Goal: Browse casually: Explore the website without a specific task or goal

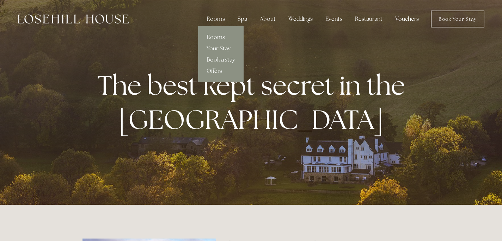
click at [219, 35] on link "Rooms" at bounding box center [220, 37] width 45 height 11
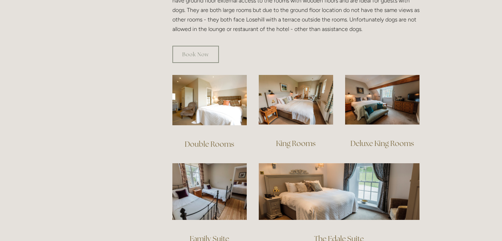
scroll to position [442, 0]
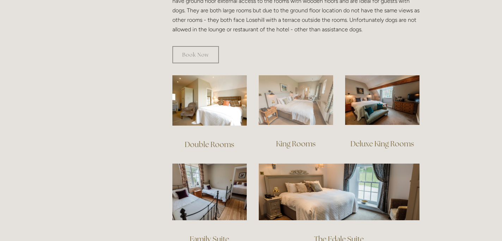
click at [281, 107] on img at bounding box center [296, 100] width 74 height 50
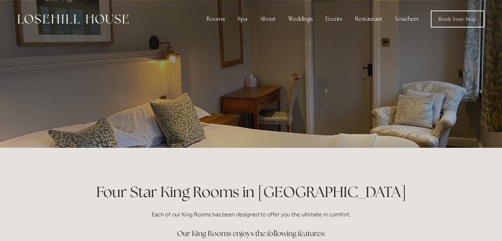
click at [409, 89] on div at bounding box center [250, 74] width 337 height 148
click at [448, 16] on link "Book Your Stay" at bounding box center [457, 19] width 54 height 17
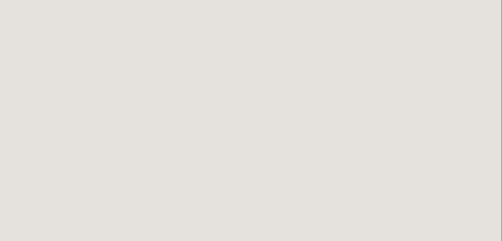
scroll to position [0, 1]
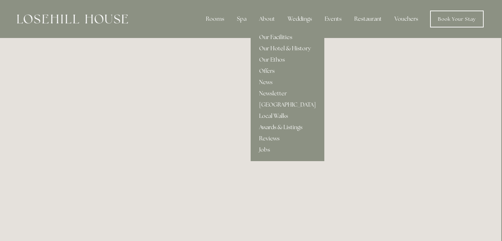
click at [280, 46] on link "Our Hotel & History" at bounding box center [287, 48] width 74 height 11
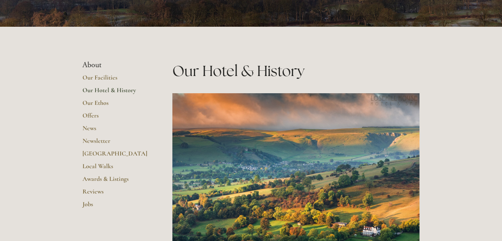
scroll to position [118, 0]
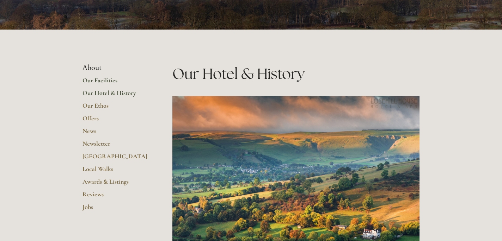
click at [99, 80] on link "Our Facilities" at bounding box center [115, 82] width 67 height 13
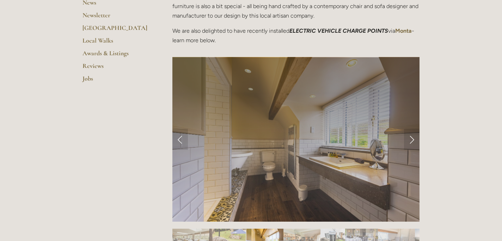
scroll to position [236, 0]
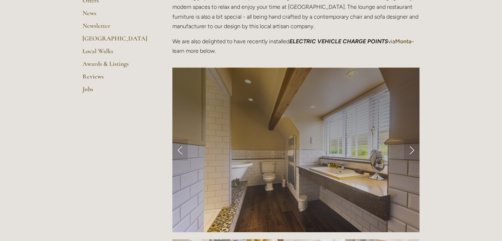
click at [240, 236] on div at bounding box center [295, 236] width 247 height 0
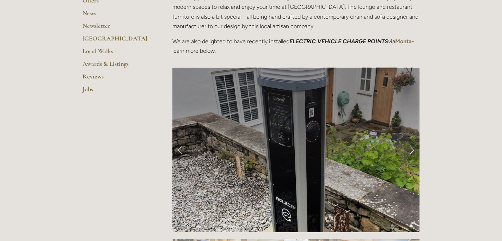
click at [411, 148] on link "Next Slide" at bounding box center [411, 149] width 15 height 21
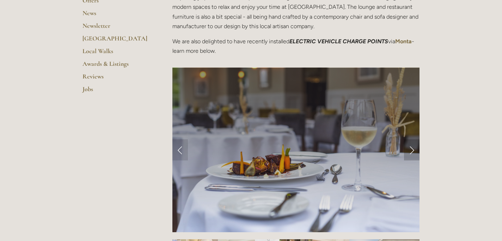
click at [411, 148] on link "Next Slide" at bounding box center [411, 149] width 15 height 21
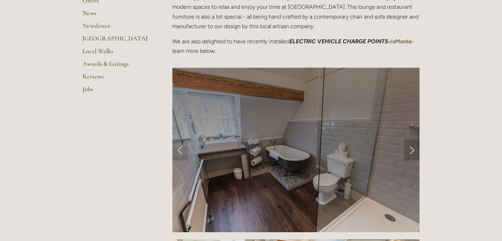
click at [411, 148] on link "Next Slide" at bounding box center [411, 149] width 15 height 21
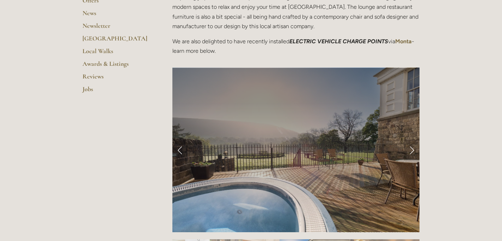
click at [411, 148] on link "Next Slide" at bounding box center [411, 149] width 15 height 21
click at [411, 149] on link "Next Slide" at bounding box center [411, 149] width 15 height 21
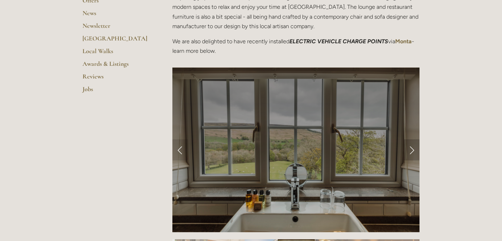
scroll to position [238, 0]
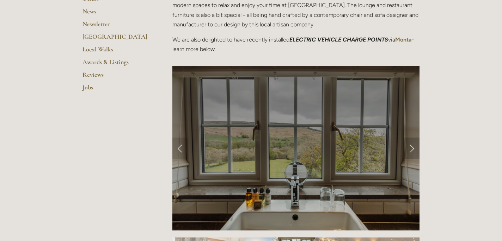
click at [411, 149] on div at bounding box center [295, 148] width 247 height 164
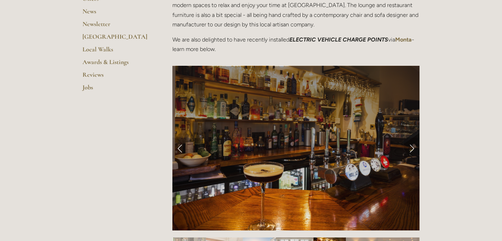
click at [411, 149] on link "Next Slide" at bounding box center [411, 148] width 15 height 21
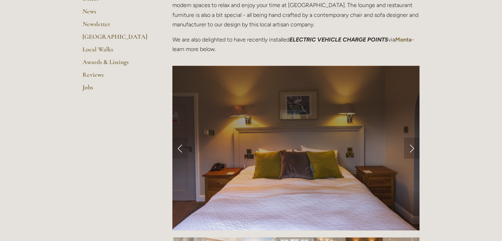
click at [411, 149] on link "Next Slide" at bounding box center [411, 148] width 15 height 21
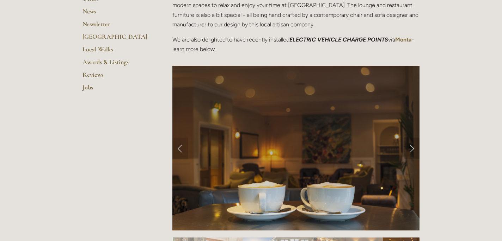
click at [411, 149] on link "Next Slide" at bounding box center [411, 148] width 15 height 21
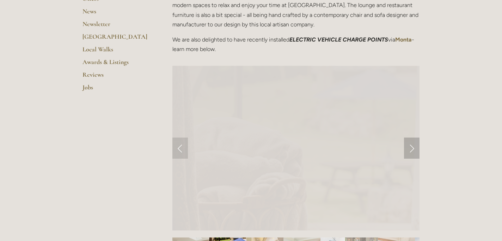
click at [411, 149] on link "Next Slide" at bounding box center [411, 148] width 15 height 21
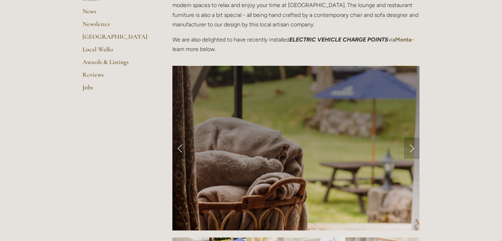
click at [411, 149] on link "Next Slide" at bounding box center [411, 148] width 15 height 21
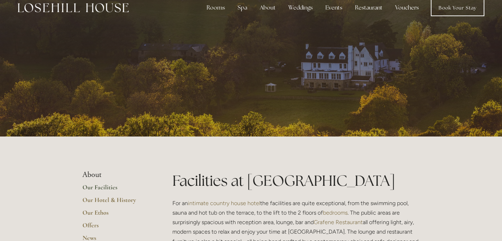
scroll to position [0, 0]
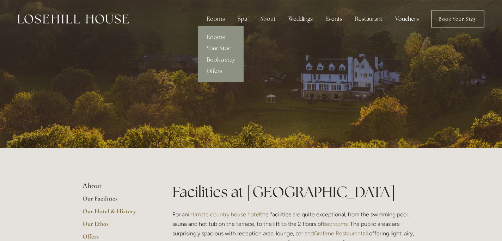
click at [219, 50] on link "Your Stay" at bounding box center [220, 48] width 45 height 11
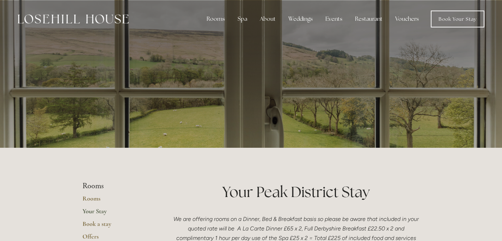
click at [120, 19] on img at bounding box center [73, 18] width 111 height 9
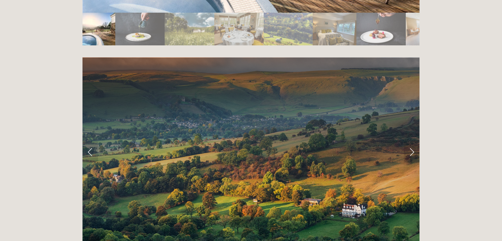
scroll to position [1361, 0]
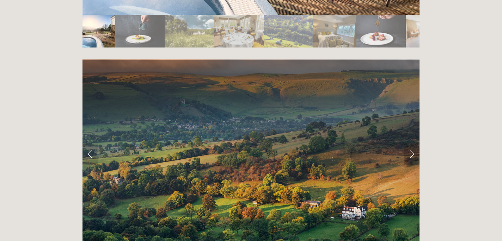
click at [412, 144] on link "Next Slide" at bounding box center [411, 154] width 15 height 21
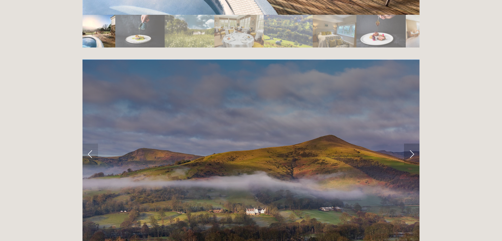
click at [412, 144] on link "Next Slide" at bounding box center [411, 154] width 15 height 21
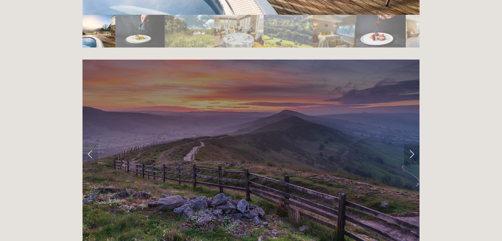
click at [412, 144] on link "Next Slide" at bounding box center [411, 154] width 15 height 21
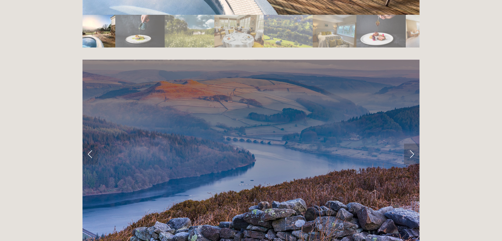
click at [412, 144] on link "Next Slide" at bounding box center [411, 154] width 15 height 21
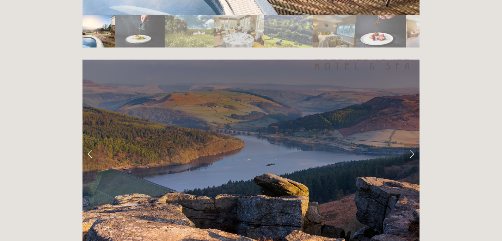
click at [412, 144] on link "Next Slide" at bounding box center [411, 154] width 15 height 21
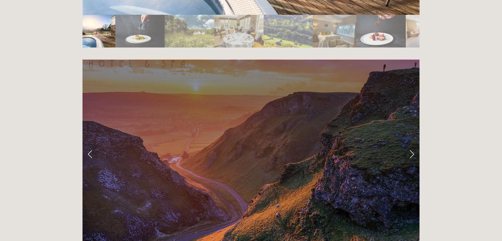
click at [412, 144] on link "Next Slide" at bounding box center [411, 154] width 15 height 21
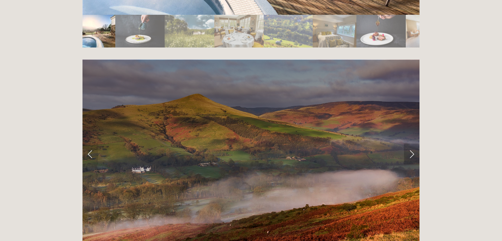
click at [412, 144] on link "Next Slide" at bounding box center [411, 154] width 15 height 21
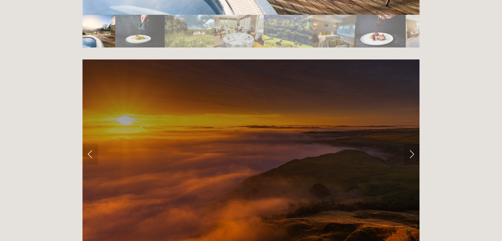
click at [412, 144] on link "Next Slide" at bounding box center [411, 154] width 15 height 21
